Goal: Complete application form

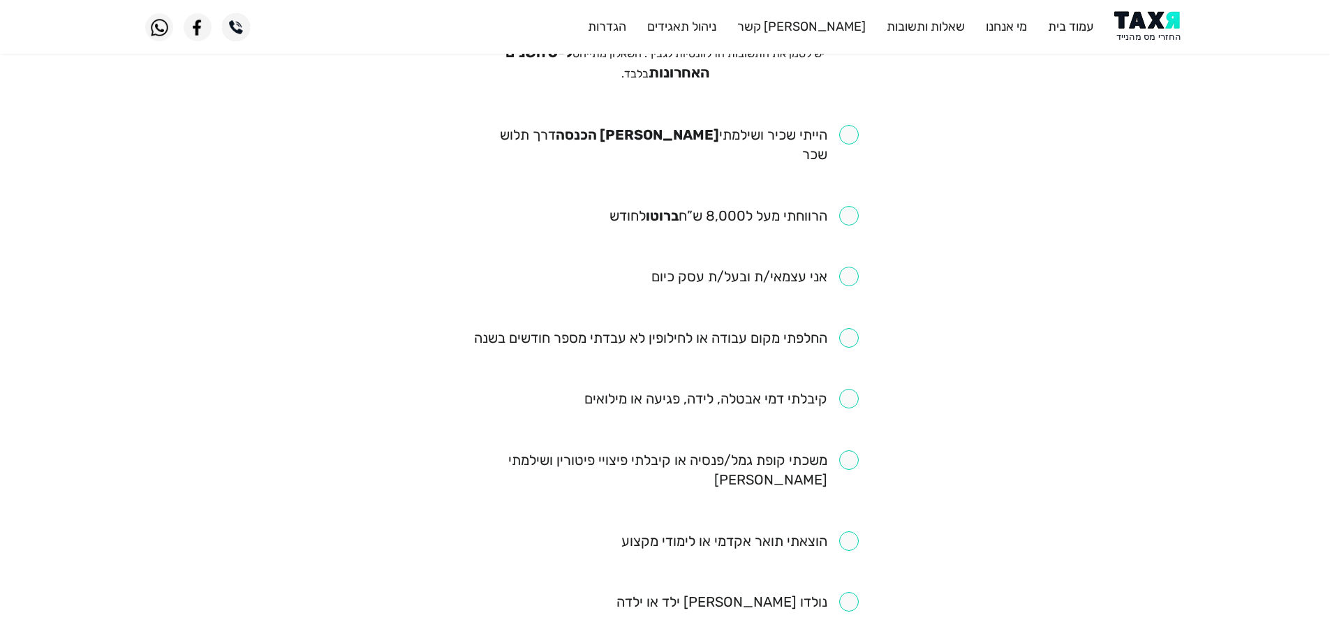
scroll to position [140, 0]
click at [849, 135] on input "checkbox" at bounding box center [665, 143] width 387 height 39
checkbox input "true"
click at [838, 388] on input "checkbox" at bounding box center [722, 398] width 274 height 20
checkbox input "true"
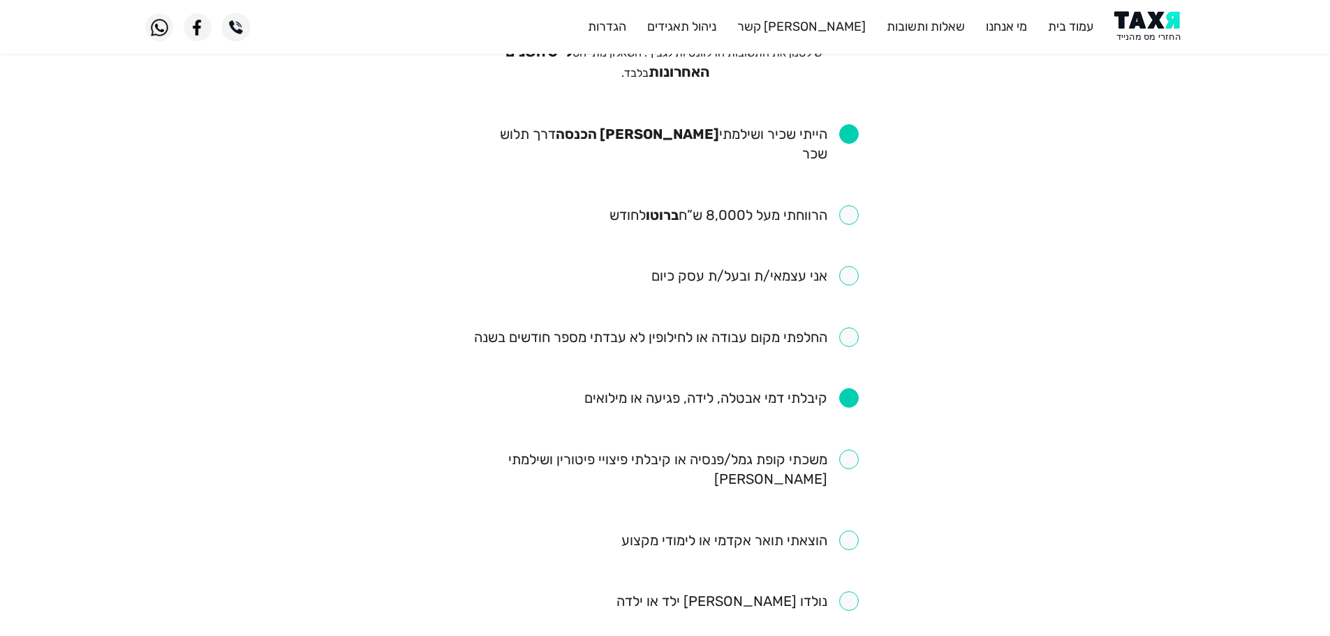
click at [855, 205] on input "checkbox" at bounding box center [734, 215] width 249 height 20
checkbox input "true"
click at [849, 328] on input "checkbox" at bounding box center [666, 338] width 385 height 20
checkbox input "true"
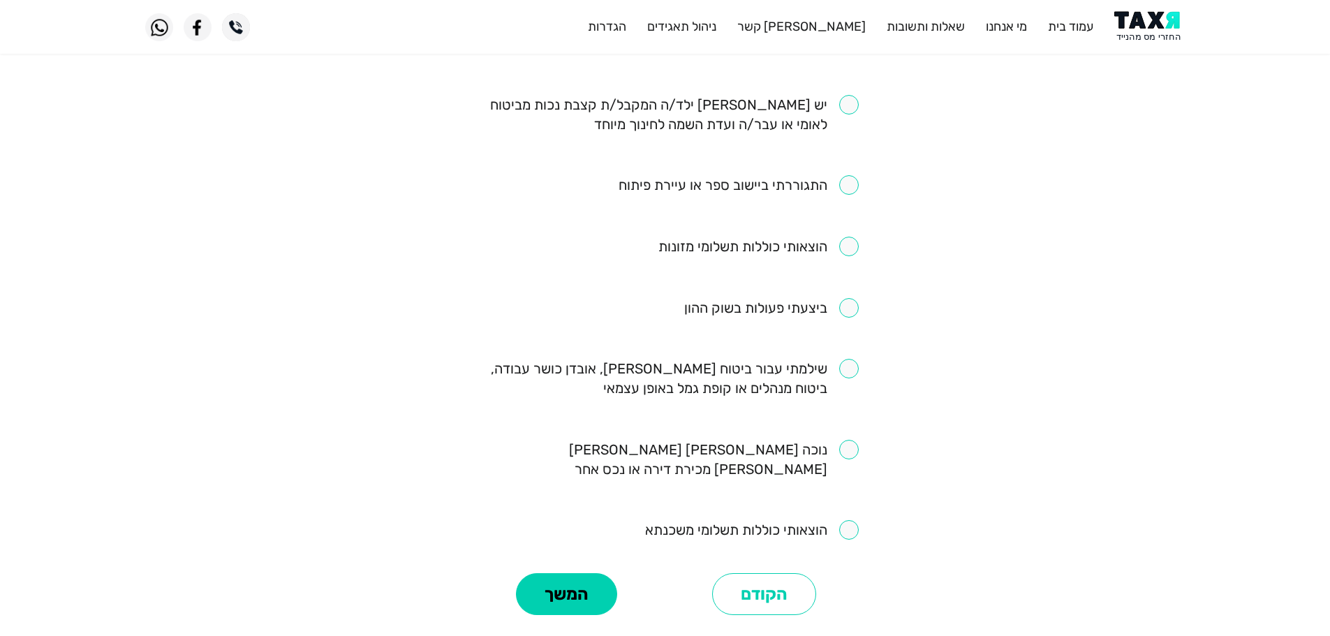
scroll to position [698, 0]
click at [851, 520] on input "checkbox" at bounding box center [752, 530] width 214 height 20
checkbox input "true"
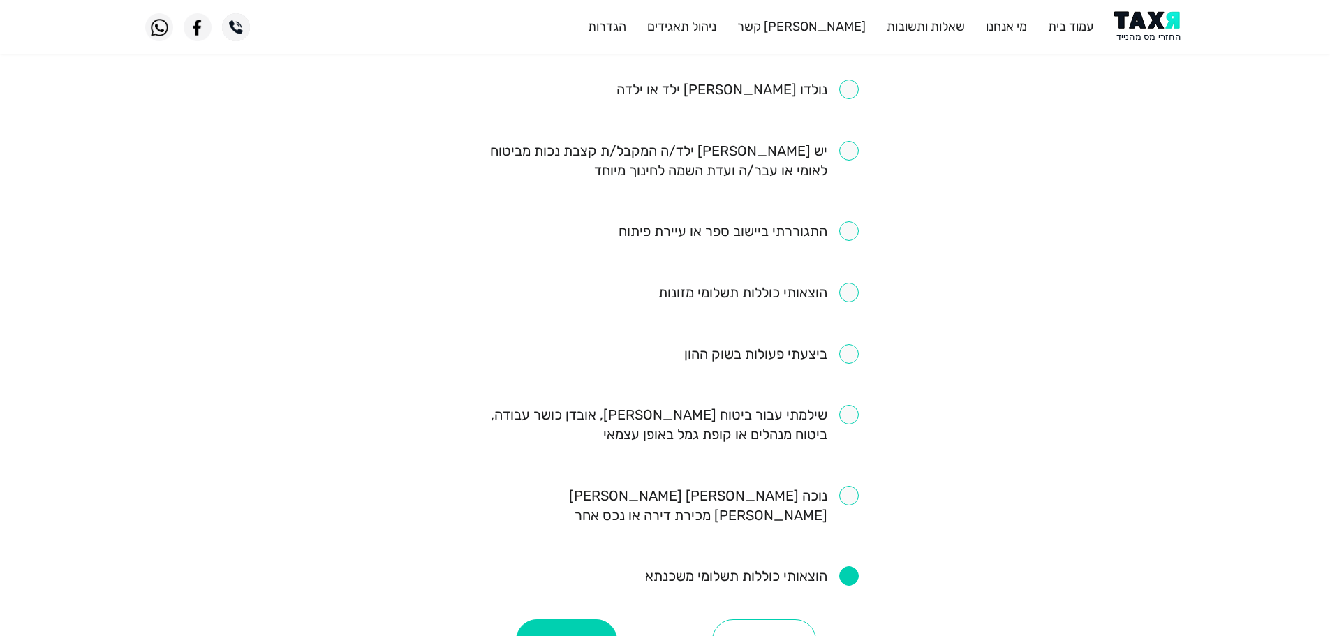
scroll to position [759, 0]
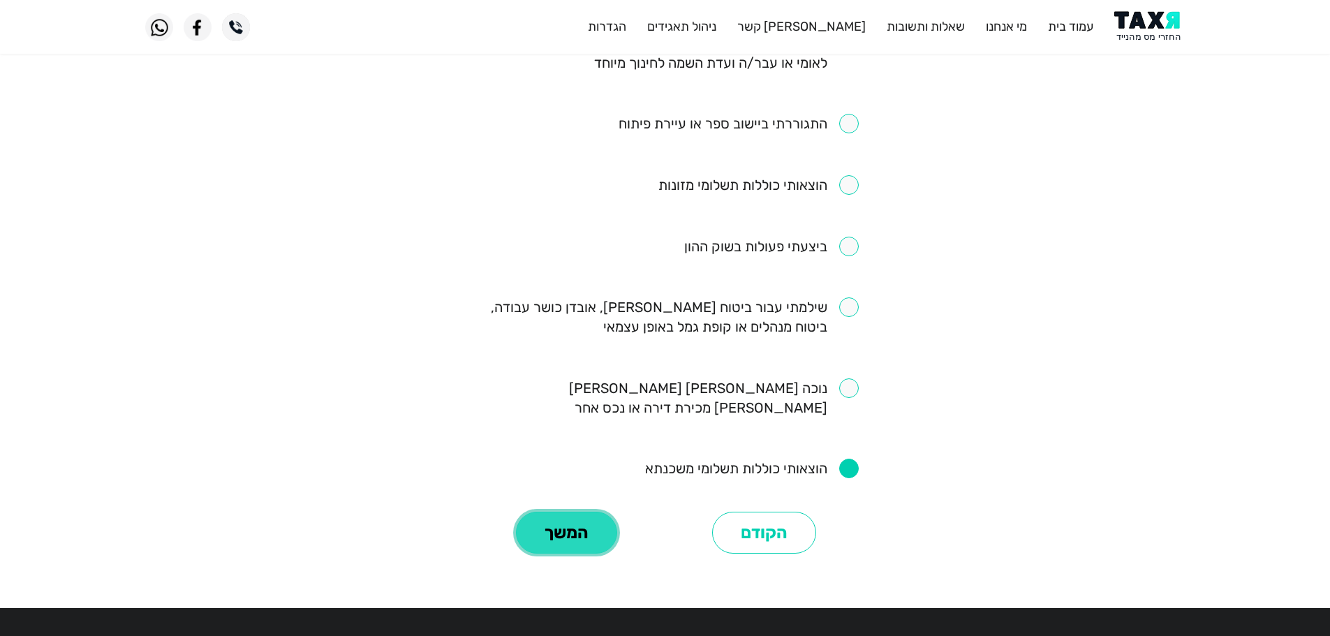
click at [534, 512] on button "המשך" at bounding box center [566, 533] width 101 height 42
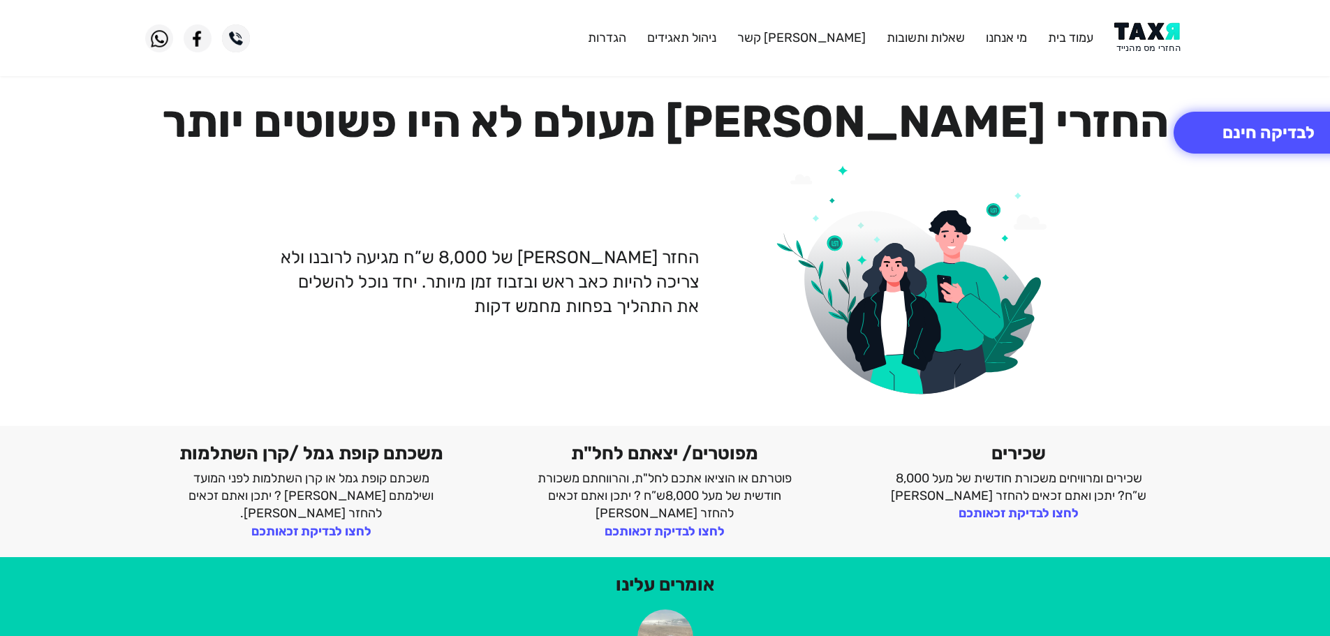
drag, startPoint x: 1145, startPoint y: 45, endPoint x: 1145, endPoint y: 25, distance: 19.6
click at [1145, 45] on img at bounding box center [1150, 37] width 71 height 31
click at [1160, 40] on img at bounding box center [1150, 37] width 71 height 31
click at [1175, 36] on img at bounding box center [1150, 37] width 71 height 31
click at [1261, 140] on button "לבדיקה חינם" at bounding box center [1269, 133] width 190 height 42
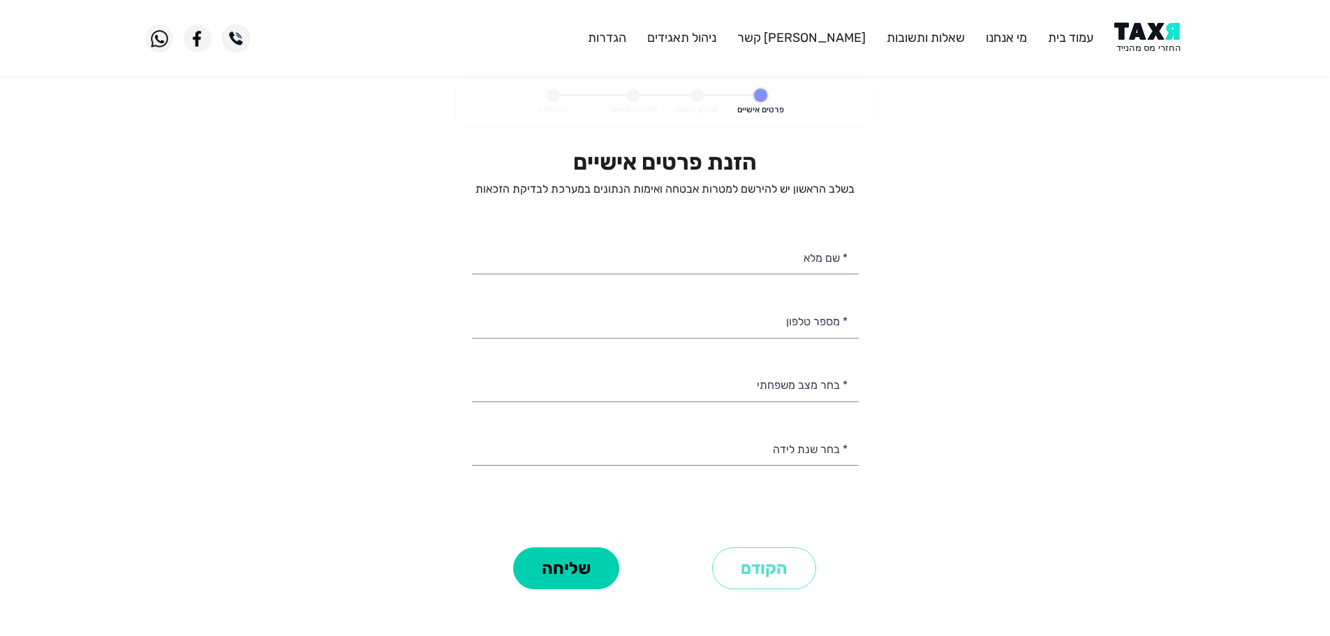
select select
click at [814, 320] on input "* מספר טלפון" at bounding box center [665, 320] width 387 height 36
type input "0"
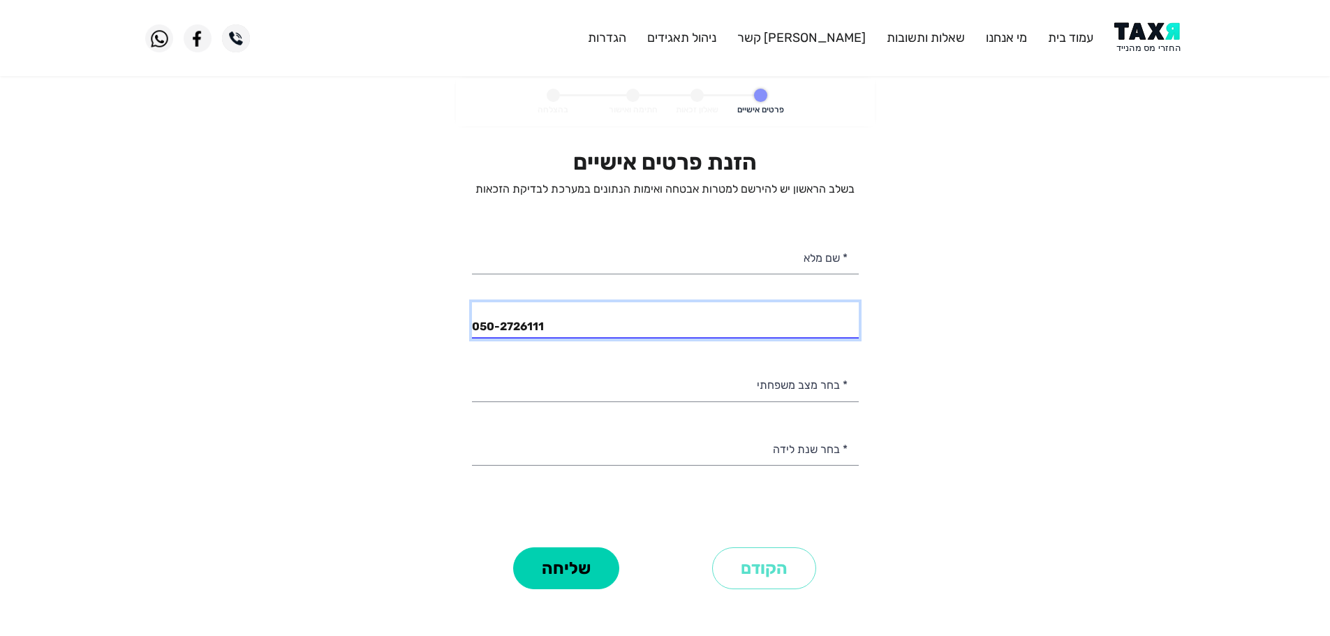
type input "050-2726111"
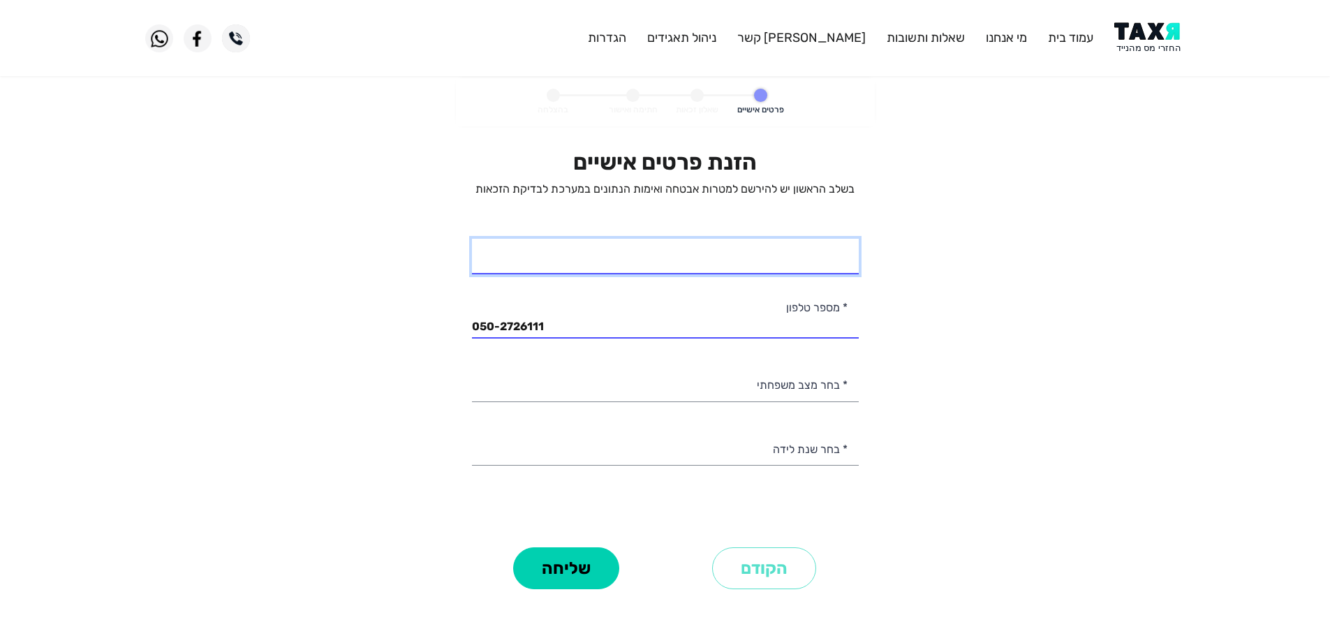
click at [522, 268] on input "* שם מלא" at bounding box center [665, 257] width 387 height 36
type input "[PERSON_NAME]"
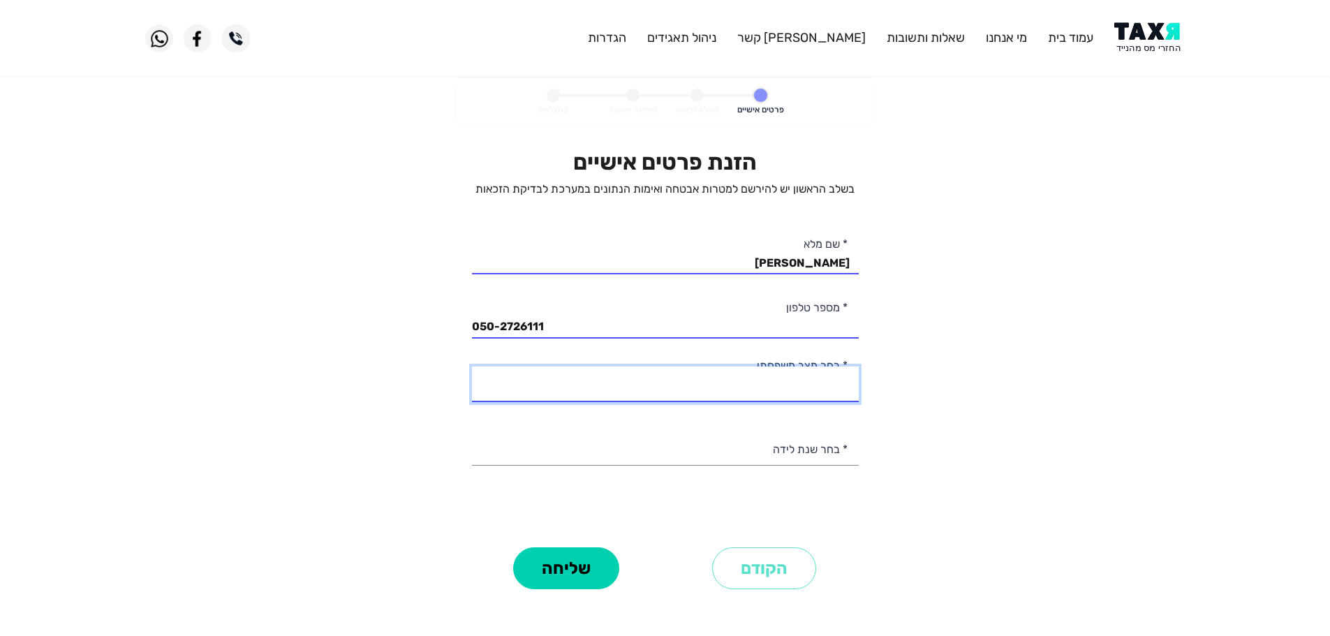
click at [819, 383] on select "רווק/ה נשוי/[PERSON_NAME]/ה אלמן/נה" at bounding box center [665, 385] width 387 height 36
select select "1: Single"
click at [472, 367] on select "רווק/ה נשוי/[PERSON_NAME]/ה אלמן/נה" at bounding box center [665, 385] width 387 height 36
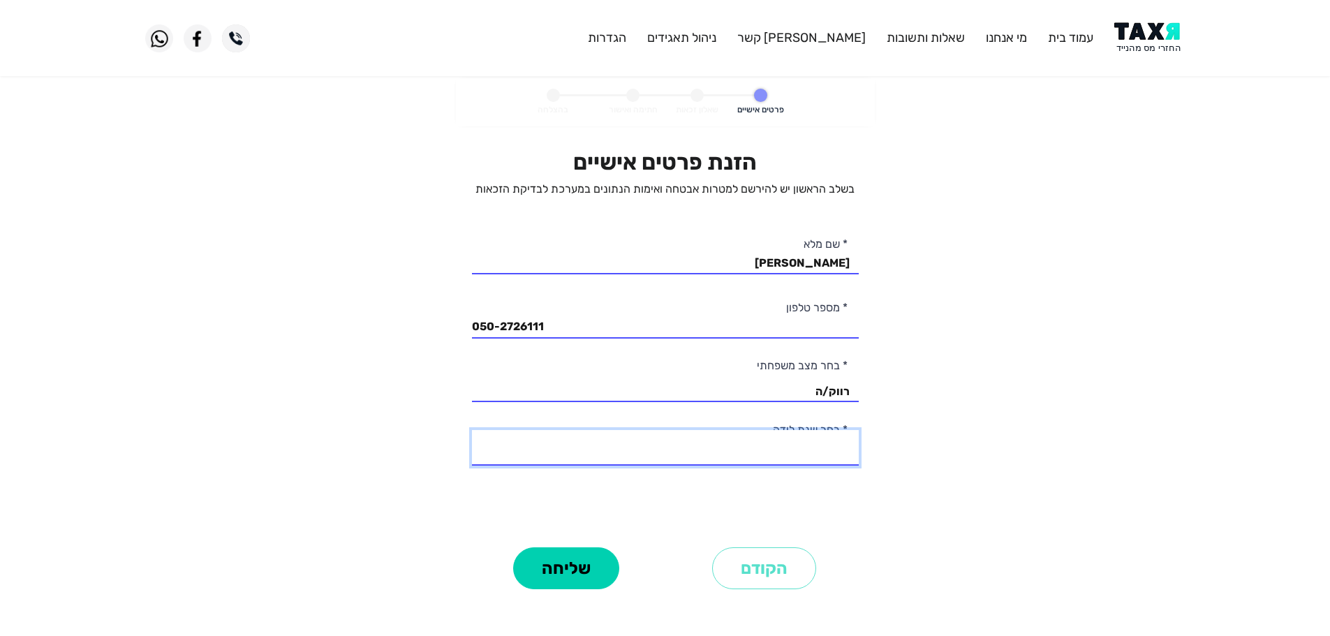
drag, startPoint x: 830, startPoint y: 453, endPoint x: 825, endPoint y: 431, distance: 22.4
click at [830, 453] on select "2003 2002 2001 2000 1999 1998 1997 1996 1995 1994 1993 1992 1991 1990 1989 1988…" at bounding box center [665, 448] width 387 height 36
select select "4: 2000"
click at [472, 430] on select "2003 2002 2001 2000 1999 1998 1997 1996 1995 1994 1993 1992 1991 1990 1989 1988…" at bounding box center [665, 448] width 387 height 36
click at [573, 559] on button "שליחה" at bounding box center [566, 569] width 106 height 42
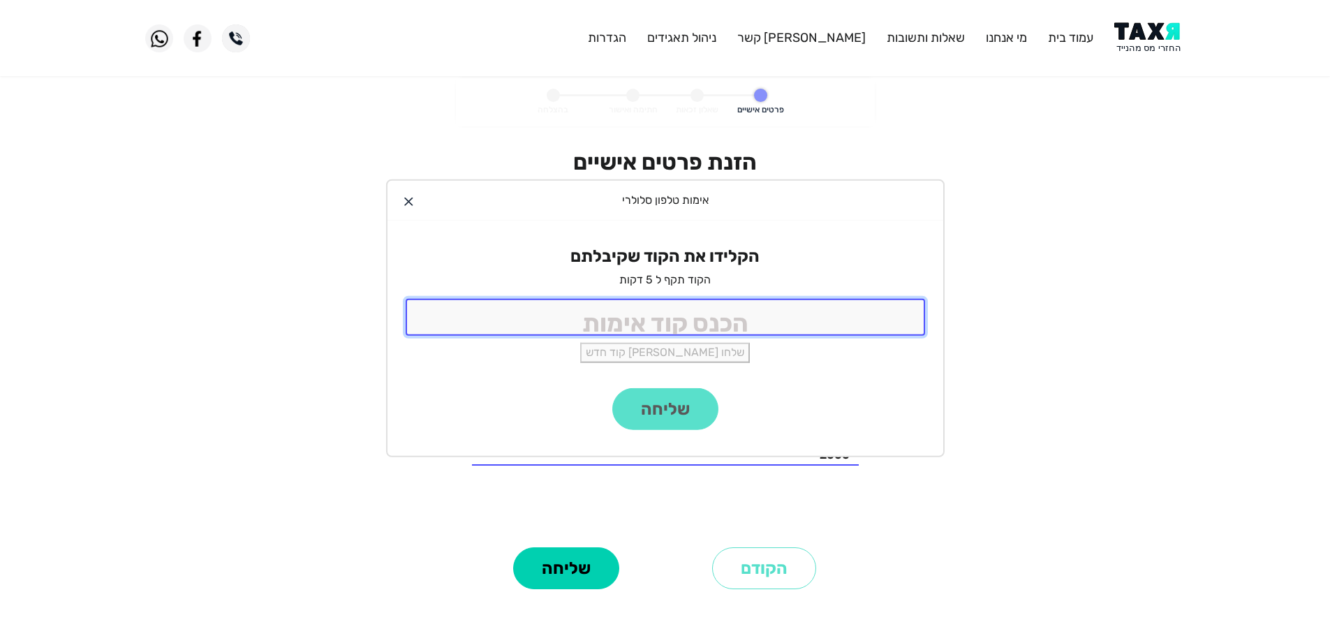
click at [755, 313] on input "tel" at bounding box center [666, 317] width 520 height 37
type input "9988"
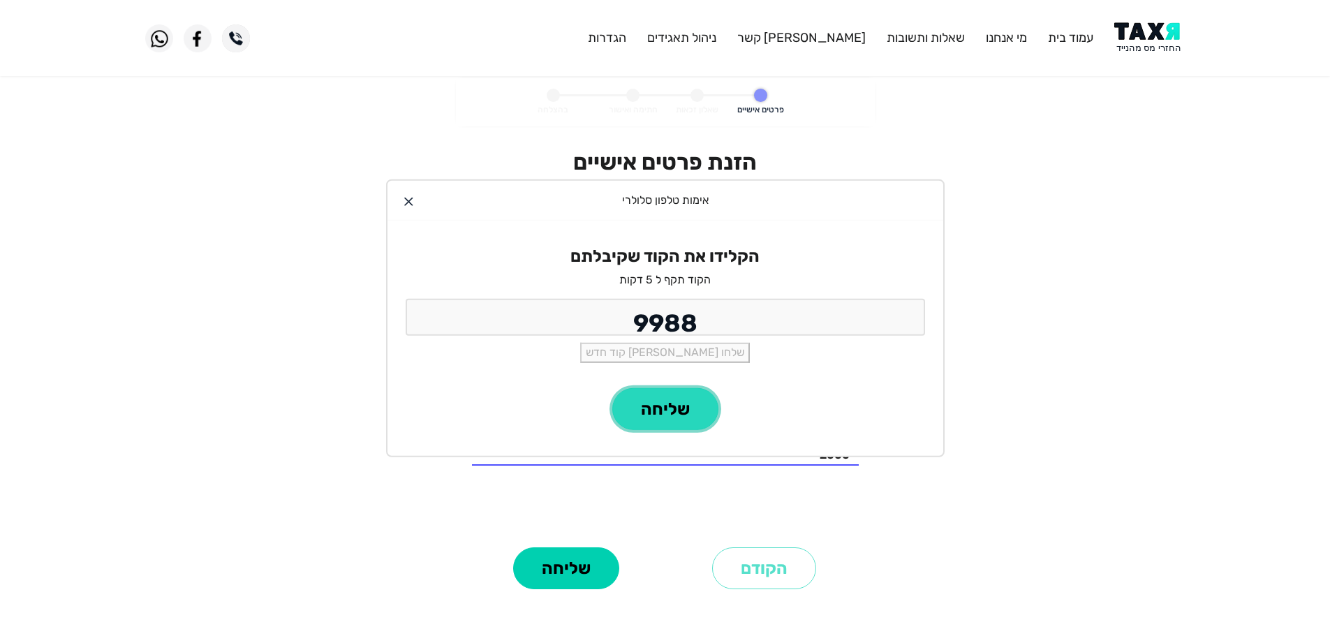
click at [687, 420] on button "שליחה" at bounding box center [666, 409] width 106 height 42
